Goal: Check status: Check status

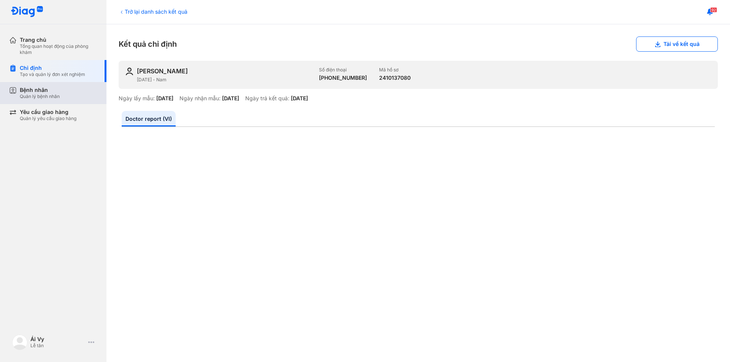
click at [70, 95] on div "Bệnh nhân Quản lý bệnh nhân" at bounding box center [59, 93] width 78 height 13
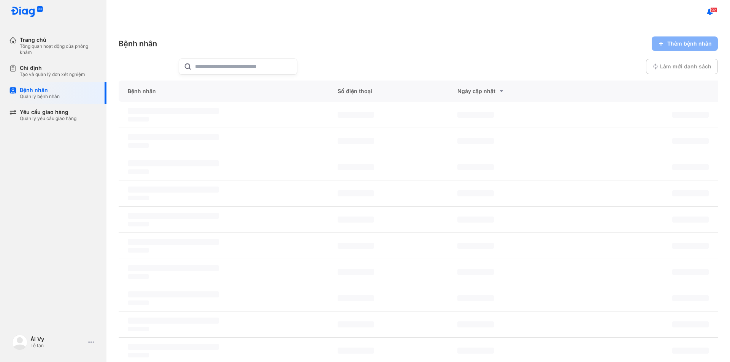
click at [228, 70] on input "text" at bounding box center [243, 66] width 97 height 15
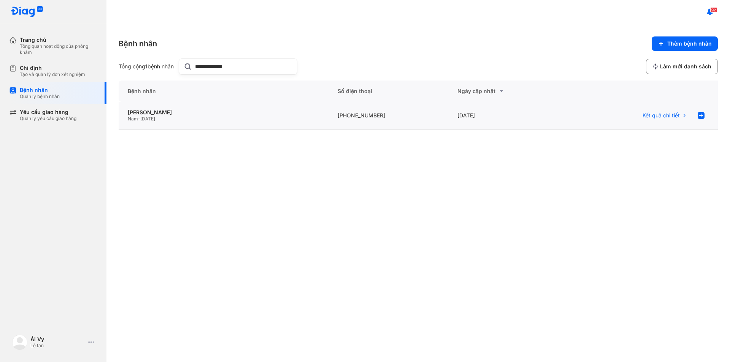
type input "**********"
click at [196, 119] on div "Nam - 29/08/1960" at bounding box center [224, 119] width 192 height 6
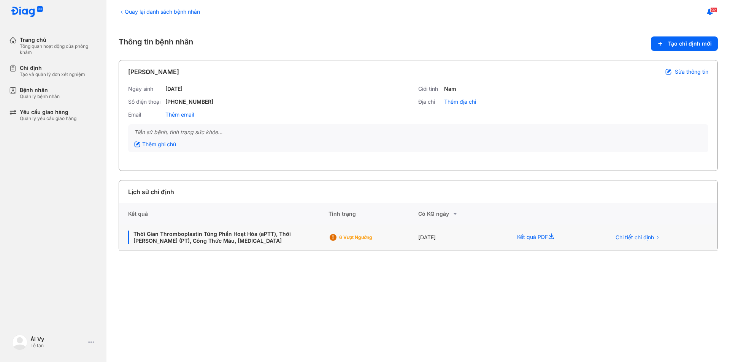
click at [542, 238] on div "Kết quả PDF" at bounding box center [555, 238] width 94 height 26
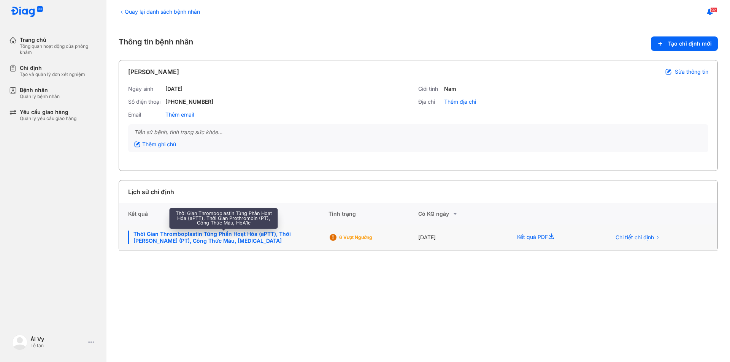
click at [262, 234] on div "Thời Gian Thromboplastin Từng Phần Hoạt Hóa (aPTT), Thời Gian Prothrombin (PT),…" at bounding box center [223, 238] width 191 height 14
